Goal: Check status: Check status

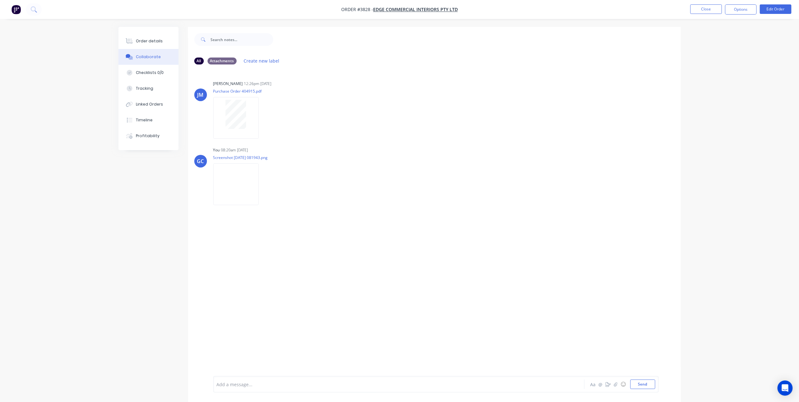
click at [154, 41] on div "Order details" at bounding box center [149, 41] width 27 height 6
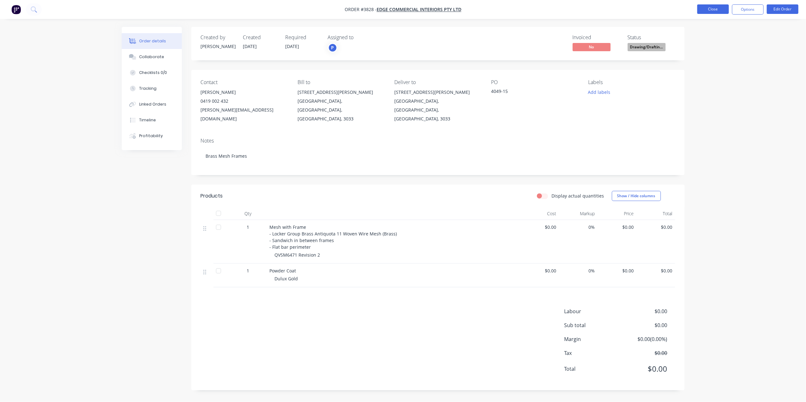
click at [710, 9] on button "Close" at bounding box center [713, 8] width 32 height 9
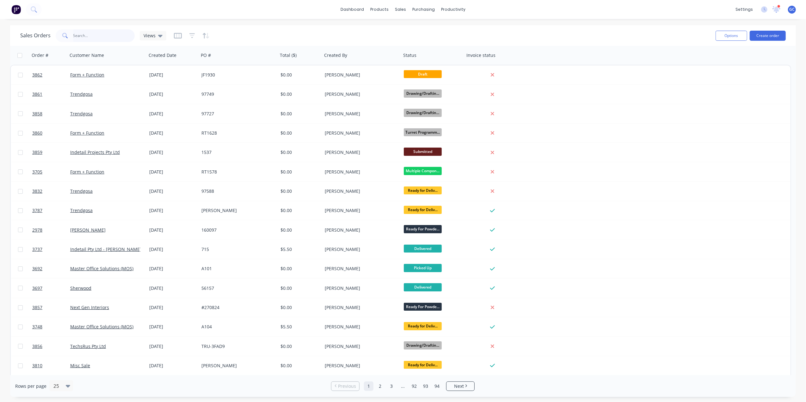
click at [86, 38] on input "text" at bounding box center [104, 35] width 62 height 13
